Goal: Task Accomplishment & Management: Complete application form

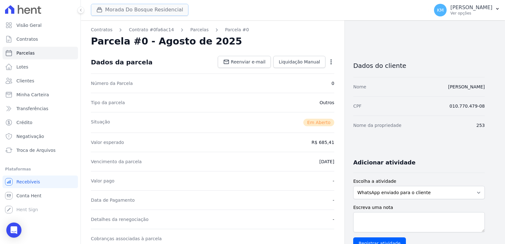
scroll to position [188, 0]
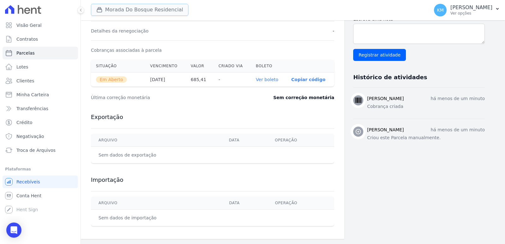
click at [149, 9] on button "Morada Do Bosque Residencial" at bounding box center [139, 10] width 97 height 12
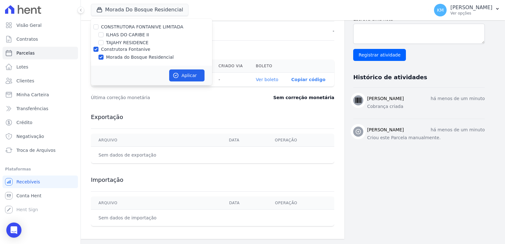
click at [106, 35] on div "ILHAS DO CARIBE II" at bounding box center [151, 35] width 121 height 7
click at [101, 34] on input "ILHAS DO CARIBE II" at bounding box center [100, 34] width 5 height 5
checkbox input "true"
click at [93, 50] on div "Construtora Fontanive" at bounding box center [151, 49] width 121 height 7
click at [98, 49] on div "Construtora Fontanive" at bounding box center [151, 49] width 121 height 7
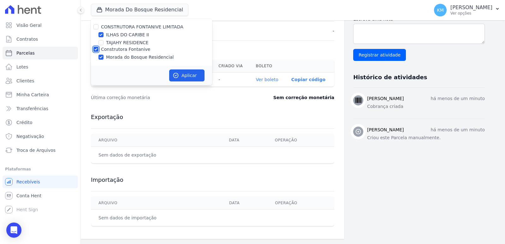
click at [95, 50] on input "Construtora Fontanive" at bounding box center [95, 49] width 5 height 5
checkbox input "false"
click at [180, 71] on button "Aplicar" at bounding box center [186, 75] width 35 height 12
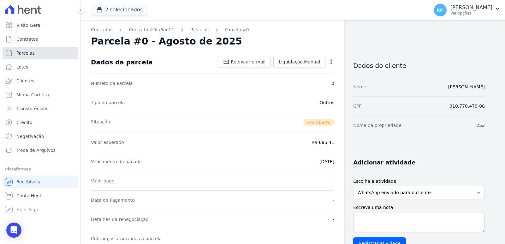
click at [27, 49] on link "Parcelas" at bounding box center [40, 53] width 75 height 13
click at [24, 39] on span "Contratos" at bounding box center [26, 39] width 21 height 6
click at [21, 60] on ul "Visão Geral Contratos [GEOGRAPHIC_DATA] Lotes Clientes Minha Carteira Transferê…" at bounding box center [40, 88] width 75 height 138
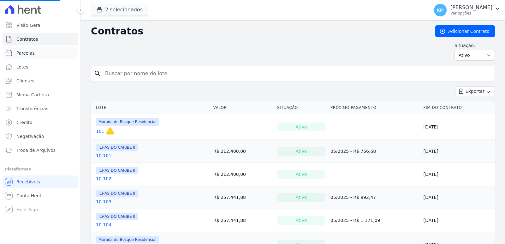
click at [26, 51] on span "Parcelas" at bounding box center [25, 53] width 18 height 6
select select
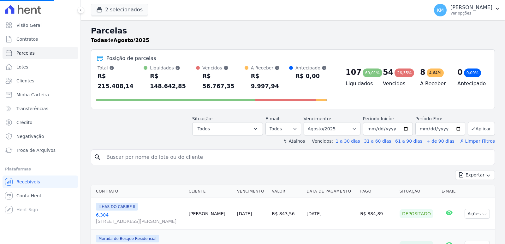
select select
click at [128, 151] on input "search" at bounding box center [297, 157] width 389 height 13
select select
click at [126, 151] on input "search" at bounding box center [297, 157] width 389 height 13
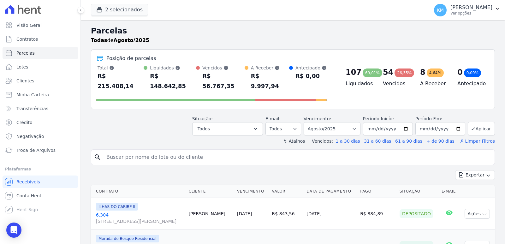
click at [126, 151] on input "search" at bounding box center [297, 157] width 389 height 13
type input "[PERSON_NAME]"
select select
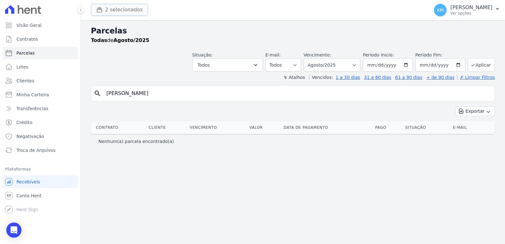
drag, startPoint x: 120, startPoint y: 10, endPoint x: 116, endPoint y: 11, distance: 4.2
click at [120, 10] on button "2 selecionados" at bounding box center [119, 10] width 57 height 12
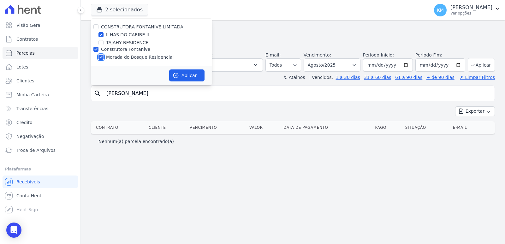
click at [100, 57] on input "Morada do Bosque Residencial" at bounding box center [100, 57] width 5 height 5
checkbox input "false"
drag, startPoint x: 214, startPoint y: 84, endPoint x: 203, endPoint y: 76, distance: 13.8
click at [212, 81] on div "2 selecionados CONSTRUTORA FONTANIVE LIMITADA [GEOGRAPHIC_DATA] [GEOGRAPHIC_DAT…" at bounding box center [293, 122] width 424 height 244
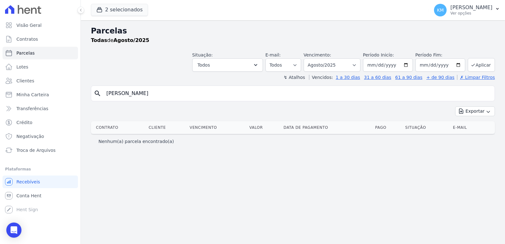
click at [185, 72] on header "Parcelas Todas de Agosto/2025 Situação: Agendado Em Aberto Pago Processando Can…" at bounding box center [293, 52] width 404 height 55
click at [37, 40] on link "Contratos" at bounding box center [40, 39] width 75 height 13
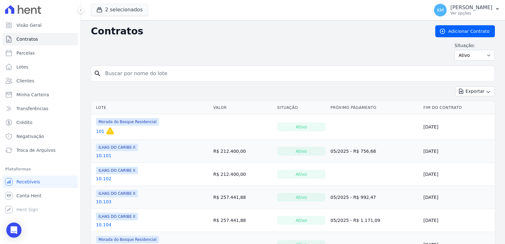
click at [100, 77] on div "search" at bounding box center [293, 74] width 404 height 16
click at [131, 74] on input "search" at bounding box center [296, 73] width 390 height 13
type input "9.104"
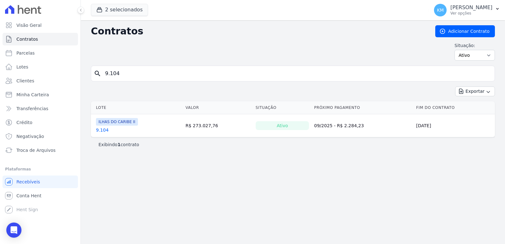
click at [102, 130] on link "9.104" at bounding box center [102, 130] width 13 height 6
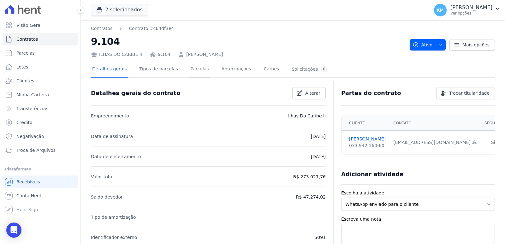
click at [195, 68] on link "Parcelas" at bounding box center [199, 69] width 21 height 17
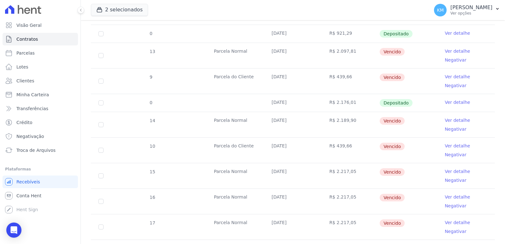
scroll to position [235, 0]
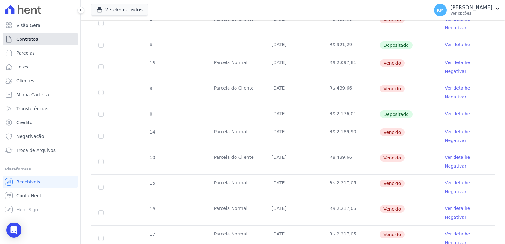
click at [33, 43] on link "Contratos" at bounding box center [40, 39] width 75 height 13
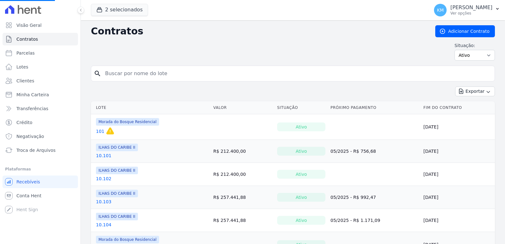
click at [148, 74] on input "search" at bounding box center [296, 73] width 390 height 13
type input "8203"
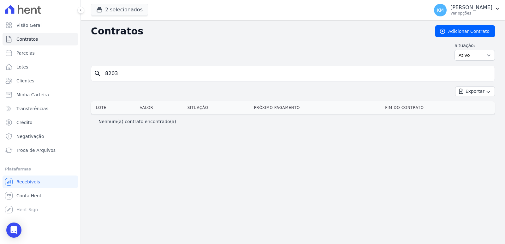
click at [108, 74] on input "8203" at bounding box center [296, 73] width 390 height 13
type input "8.203"
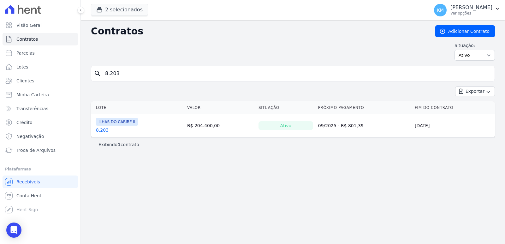
click at [103, 127] on link "8.203" at bounding box center [102, 130] width 13 height 6
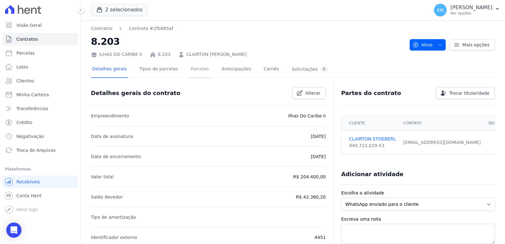
click at [191, 71] on link "Parcelas" at bounding box center [199, 69] width 21 height 17
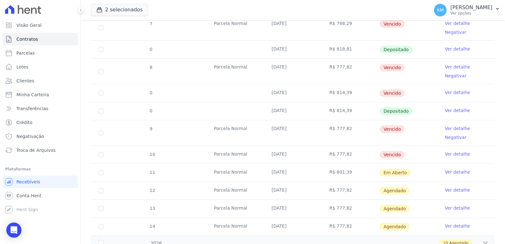
scroll to position [278, 0]
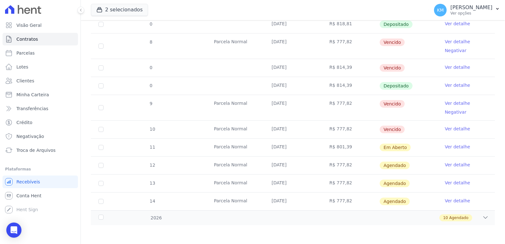
click at [421, 81] on td "Depositado" at bounding box center [408, 86] width 58 height 18
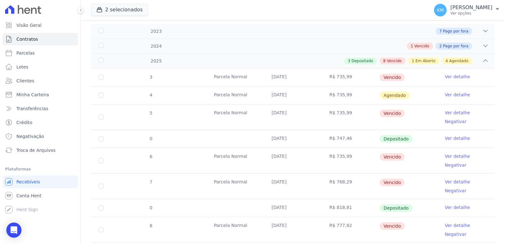
scroll to position [0, 0]
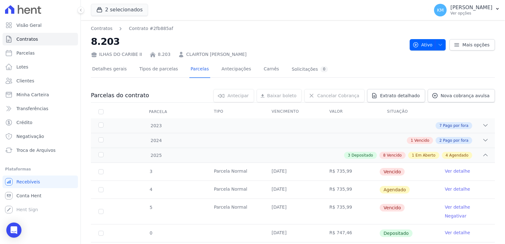
drag, startPoint x: 243, startPoint y: 55, endPoint x: 179, endPoint y: 56, distance: 64.0
click at [179, 56] on div "ILHAS DO CARIBE II 8.203 CLAIRTON [PERSON_NAME]" at bounding box center [248, 53] width 314 height 9
copy link "CLAIRTON [PERSON_NAME]"
click at [447, 94] on span "Nova cobrança avulsa" at bounding box center [464, 95] width 49 height 6
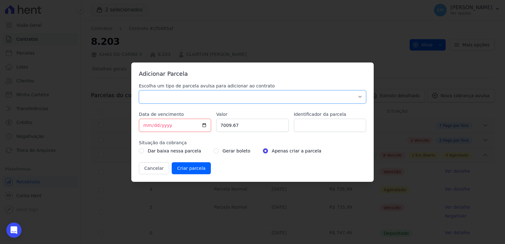
drag, startPoint x: 167, startPoint y: 95, endPoint x: 162, endPoint y: 102, distance: 8.8
click at [166, 96] on select "Parcela Normal Sinal Caução Intercalada Chaves Pré Chaves Pós Chaves Taxas Quit…" at bounding box center [252, 96] width 227 height 13
select select "standard"
click at [139, 90] on select "Parcela Normal Sinal Caução Intercalada Chaves Pré Chaves Pós Chaves Taxas Quit…" at bounding box center [252, 96] width 227 height 13
click at [144, 128] on input "[DATE]" at bounding box center [175, 125] width 72 height 13
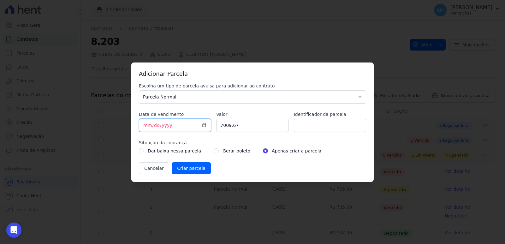
click at [144, 127] on input "[DATE]" at bounding box center [175, 125] width 72 height 13
click at [146, 127] on input "[DATE]" at bounding box center [175, 125] width 72 height 13
type input "[DATE]"
click at [235, 129] on input "7009.67" at bounding box center [252, 125] width 72 height 13
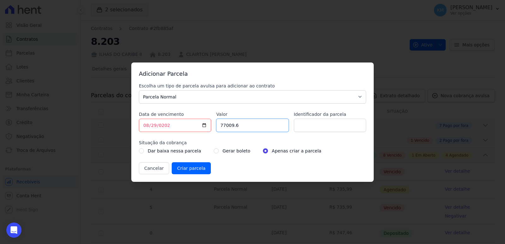
type input "77009"
click at [242, 126] on input "77009" at bounding box center [252, 125] width 72 height 13
click at [241, 127] on input "77009" at bounding box center [252, 125] width 72 height 13
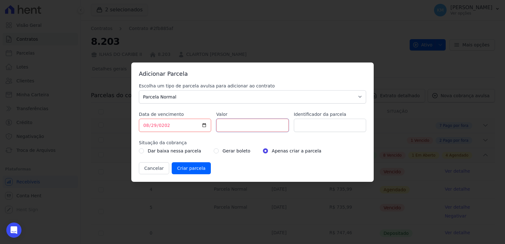
click at [241, 127] on input "Valor" at bounding box center [252, 125] width 72 height 13
type input "8"
type input "822.46"
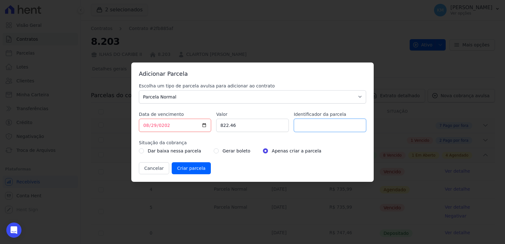
click at [327, 127] on input "Identificador da parcela" at bounding box center [330, 125] width 72 height 13
type input "8203005H"
click at [214, 149] on div "Gerar boleto" at bounding box center [232, 151] width 37 height 8
click at [214, 151] on input "radio" at bounding box center [216, 150] width 5 height 5
radio input "true"
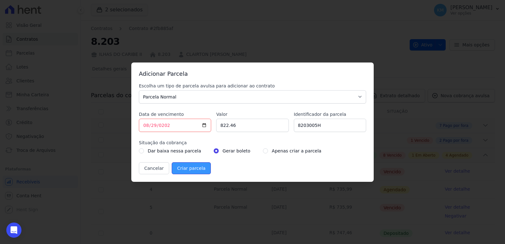
click at [197, 170] on input "Criar parcela" at bounding box center [191, 168] width 39 height 12
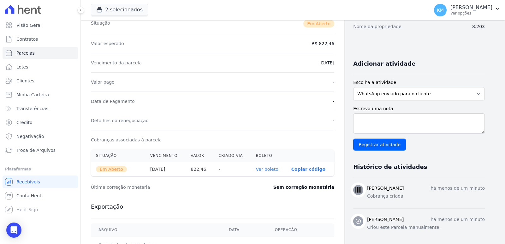
scroll to position [188, 0]
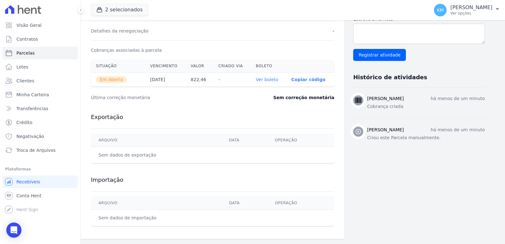
click at [267, 79] on link "Ver boleto" at bounding box center [267, 79] width 22 height 5
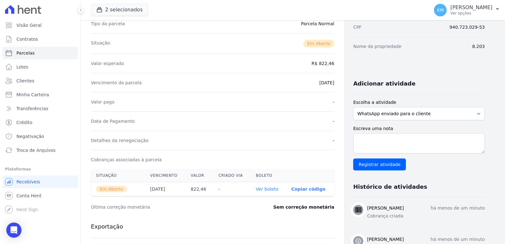
scroll to position [0, 0]
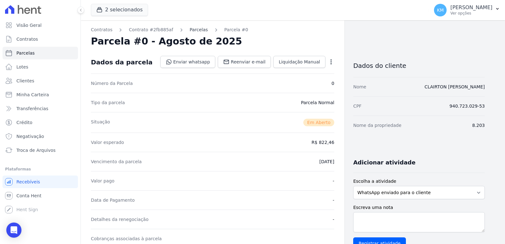
click at [193, 29] on link "Parcelas" at bounding box center [199, 29] width 18 height 7
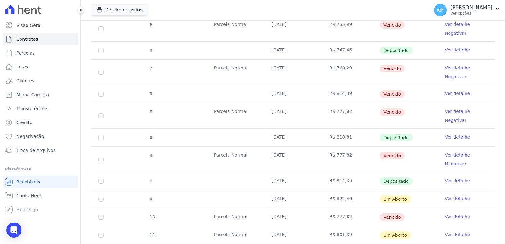
scroll to position [296, 0]
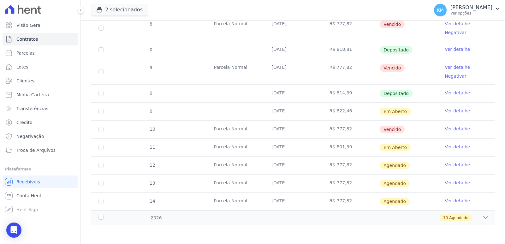
click at [458, 110] on link "Ver detalhe" at bounding box center [456, 111] width 25 height 6
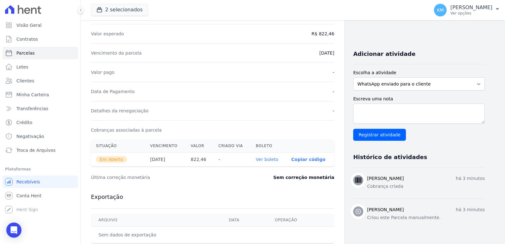
scroll to position [188, 0]
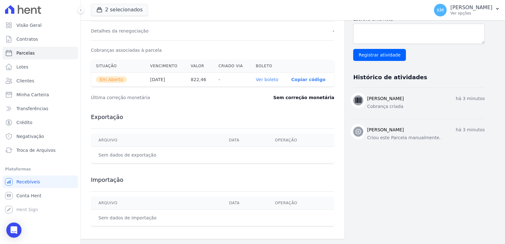
click at [270, 78] on link "Ver boleto" at bounding box center [267, 79] width 22 height 5
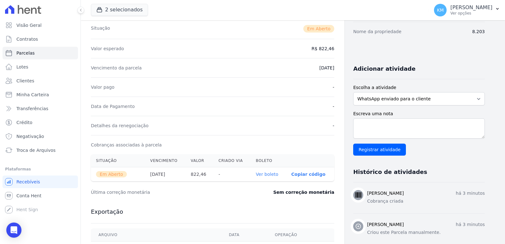
scroll to position [0, 0]
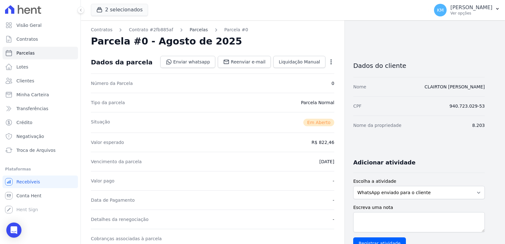
click at [195, 28] on link "Parcelas" at bounding box center [199, 29] width 18 height 7
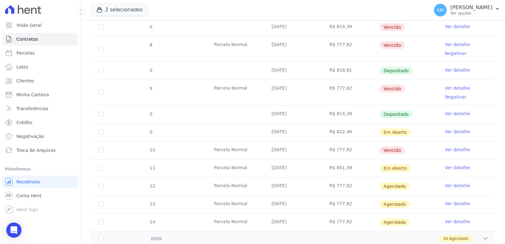
scroll to position [296, 0]
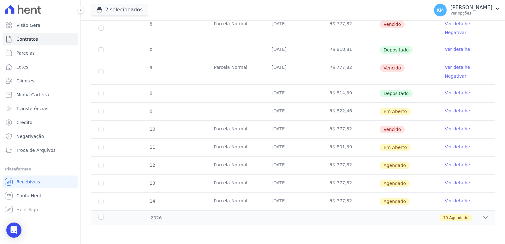
click at [455, 128] on link "Ver detalhe" at bounding box center [456, 129] width 25 height 6
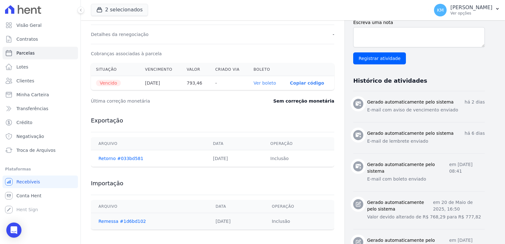
scroll to position [189, 0]
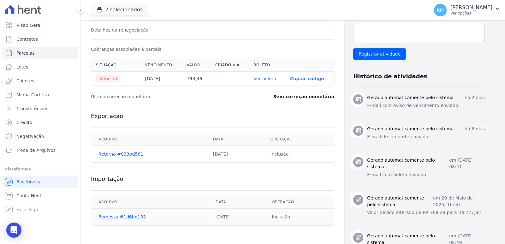
click at [267, 79] on link "Ver boleto" at bounding box center [264, 78] width 22 height 5
